Goal: Check status: Check status

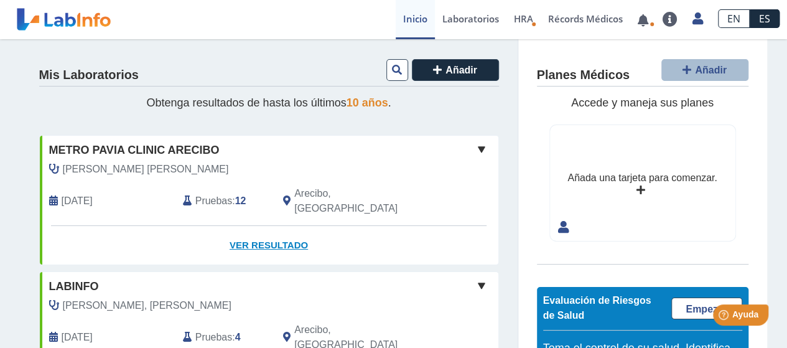
click at [267, 230] on link "Ver Resultado" at bounding box center [269, 245] width 458 height 39
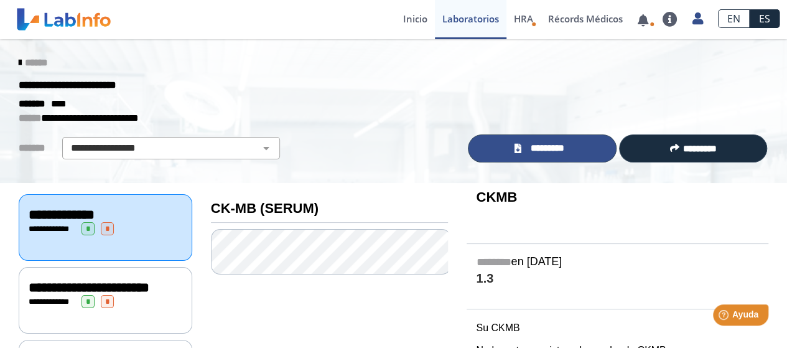
click at [542, 144] on span "*********" at bounding box center [546, 148] width 45 height 14
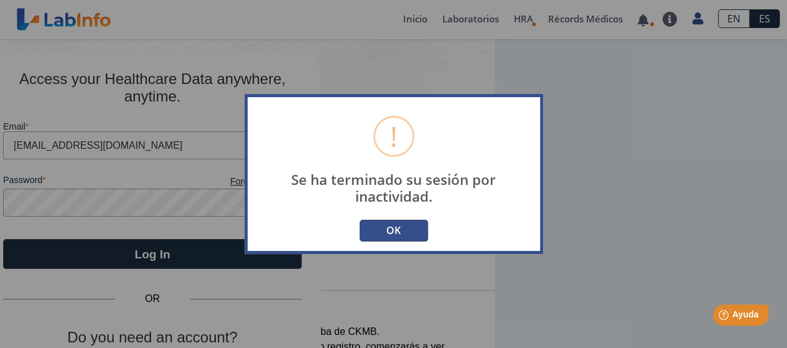
type input "[EMAIL_ADDRESS][DOMAIN_NAME]"
